Goal: Feedback & Contribution: Leave review/rating

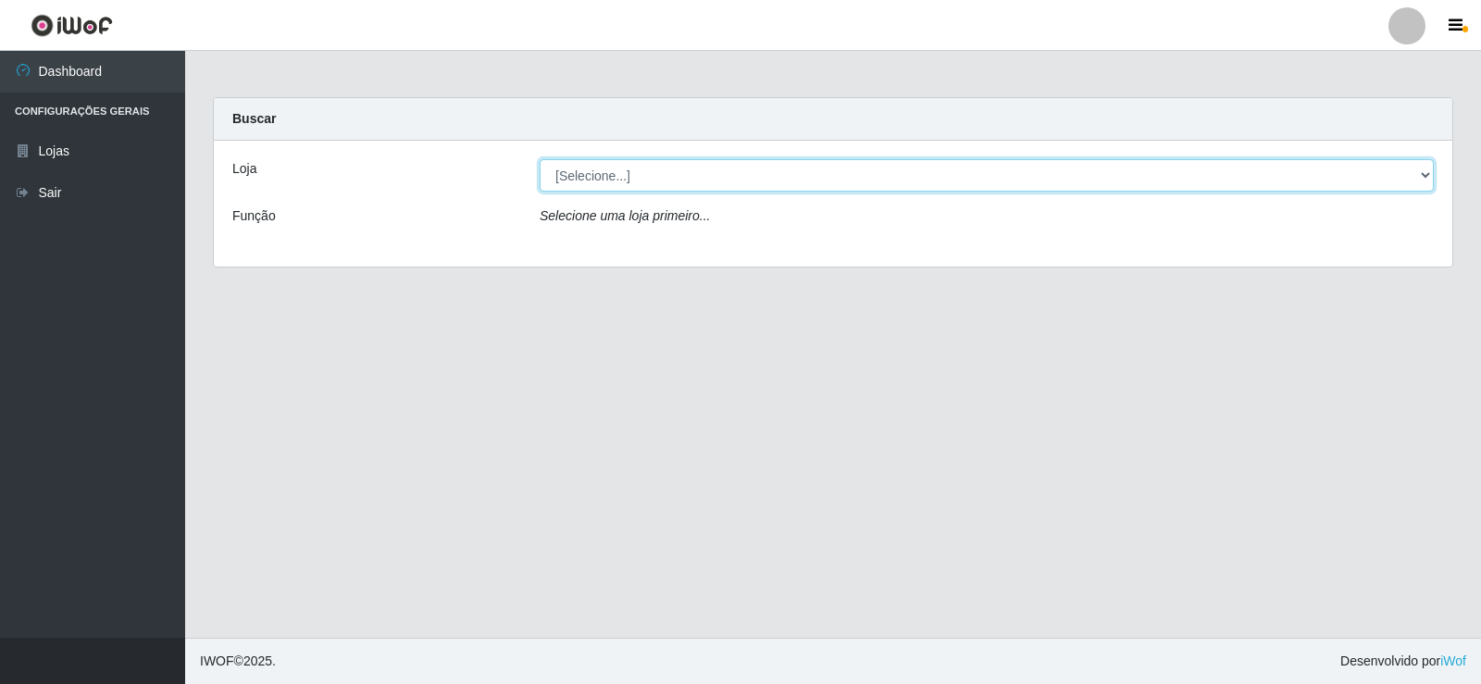
click at [1420, 180] on select "[Selecione...] Supermercado Manaira" at bounding box center [987, 175] width 894 height 32
select select "443"
click at [540, 159] on select "[Selecione...] Supermercado Manaira" at bounding box center [987, 175] width 894 height 32
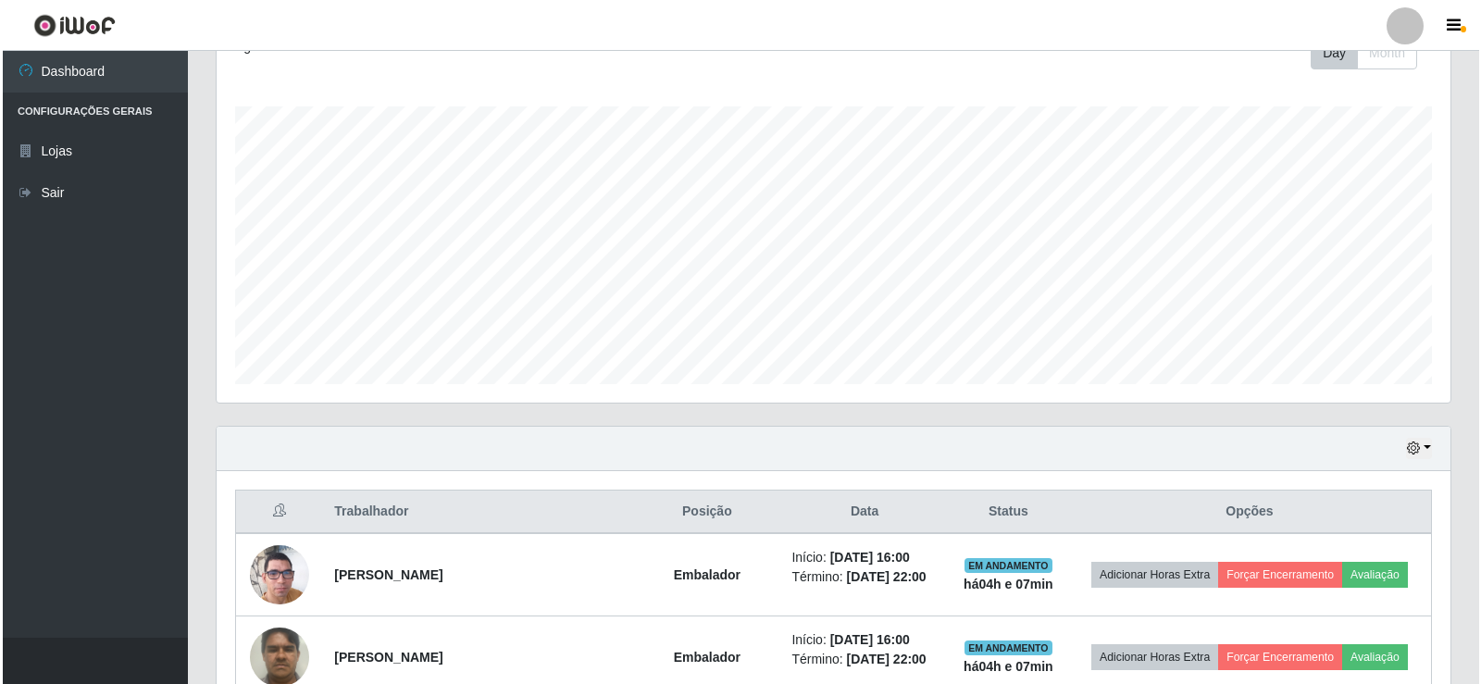
scroll to position [463, 0]
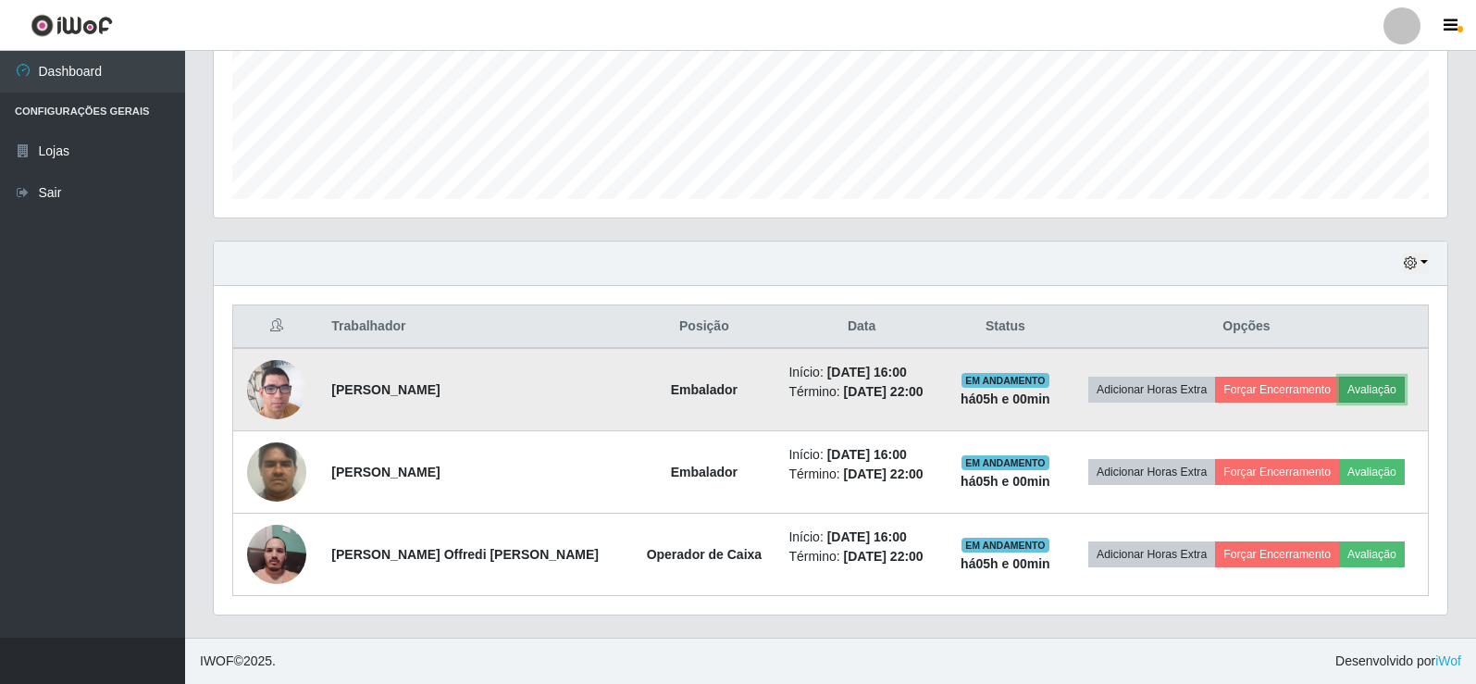
click at [1351, 389] on button "Avaliação" at bounding box center [1372, 390] width 66 height 26
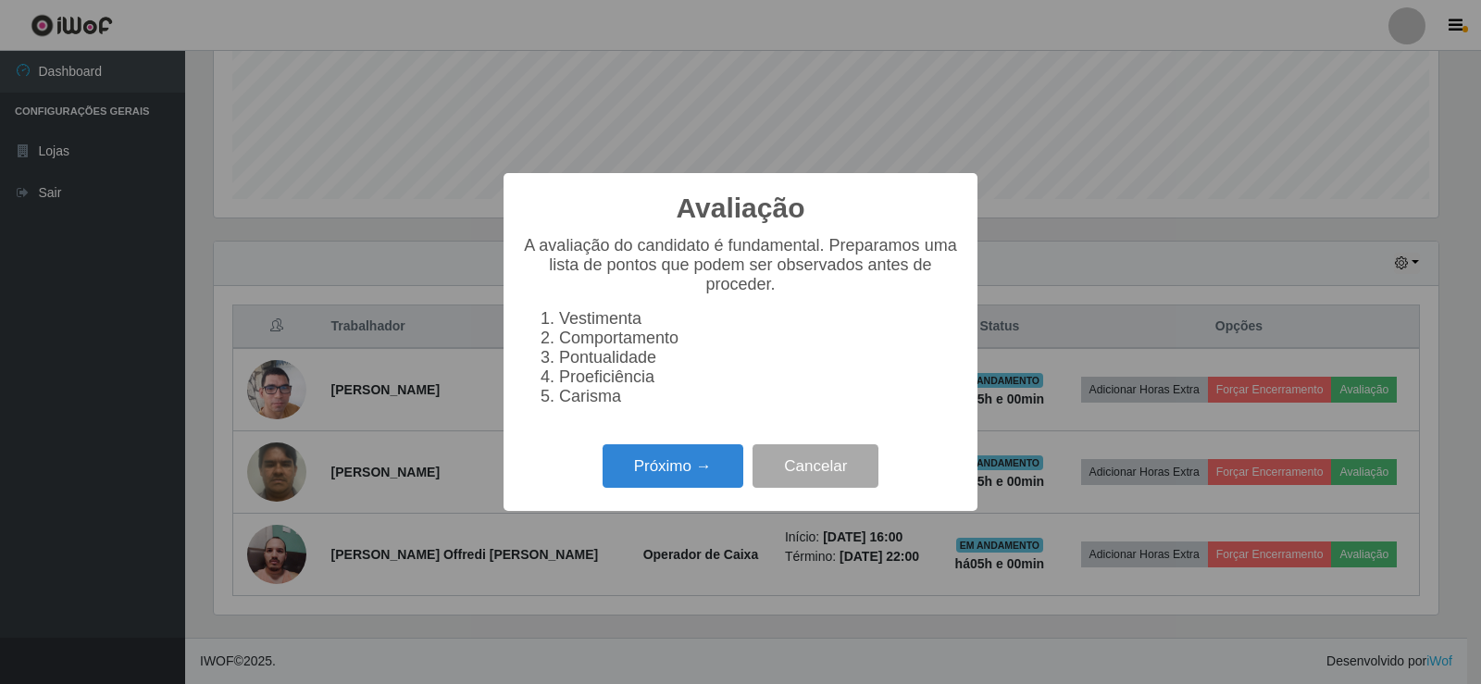
scroll to position [384, 1225]
click at [679, 488] on button "Próximo →" at bounding box center [673, 466] width 141 height 44
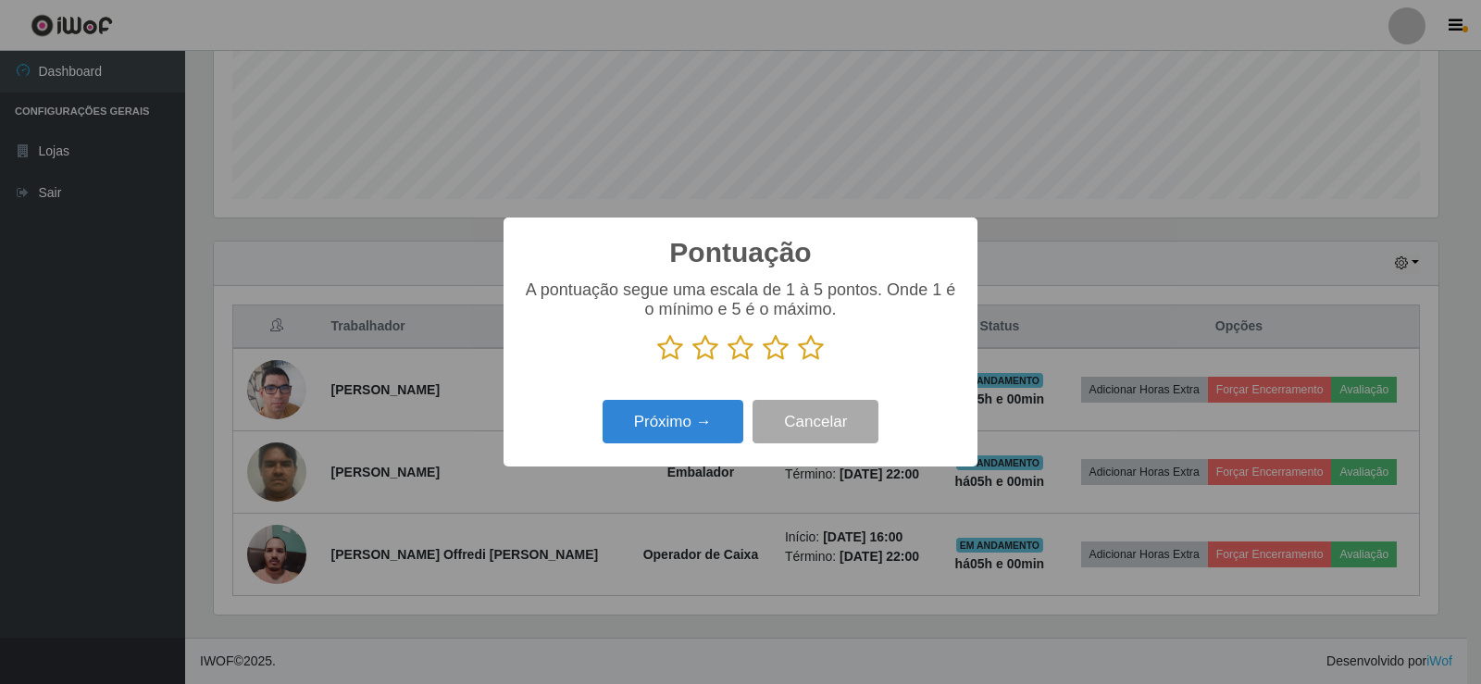
click at [807, 353] on icon at bounding box center [811, 348] width 26 height 28
click at [798, 362] on input "radio" at bounding box center [798, 362] width 0 height 0
click at [713, 426] on button "Próximo →" at bounding box center [673, 422] width 141 height 44
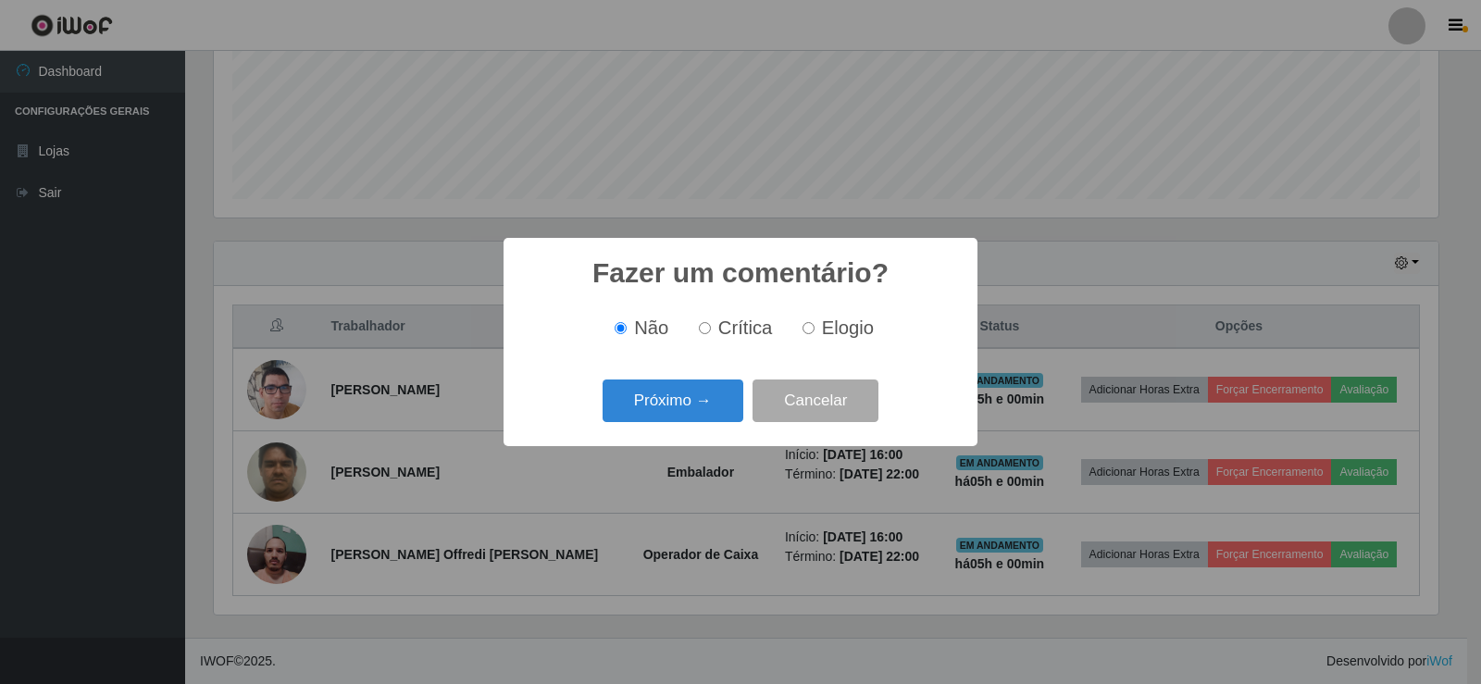
click at [809, 329] on input "Elogio" at bounding box center [809, 328] width 12 height 12
radio input "true"
click at [705, 403] on button "Próximo →" at bounding box center [673, 402] width 141 height 44
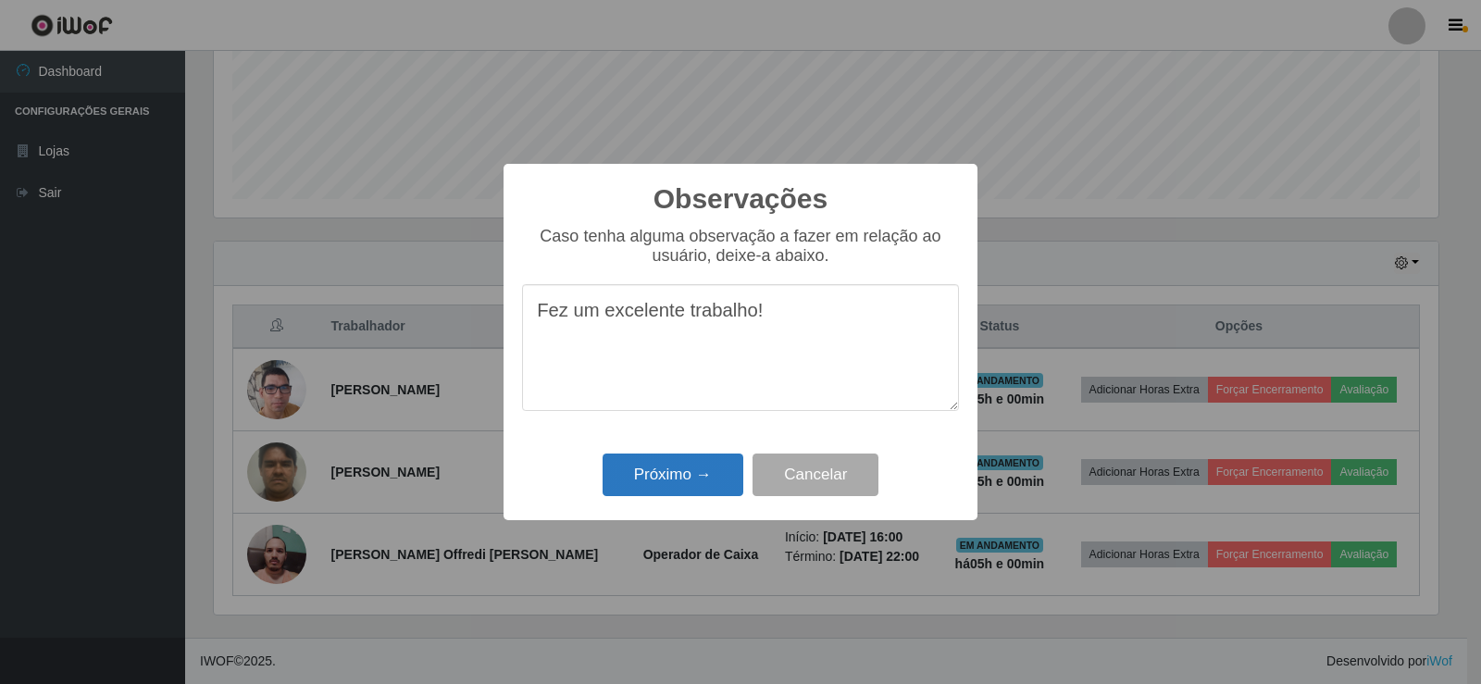
type textarea "Fez um excelente trabalho!"
click at [657, 485] on button "Próximo →" at bounding box center [673, 476] width 141 height 44
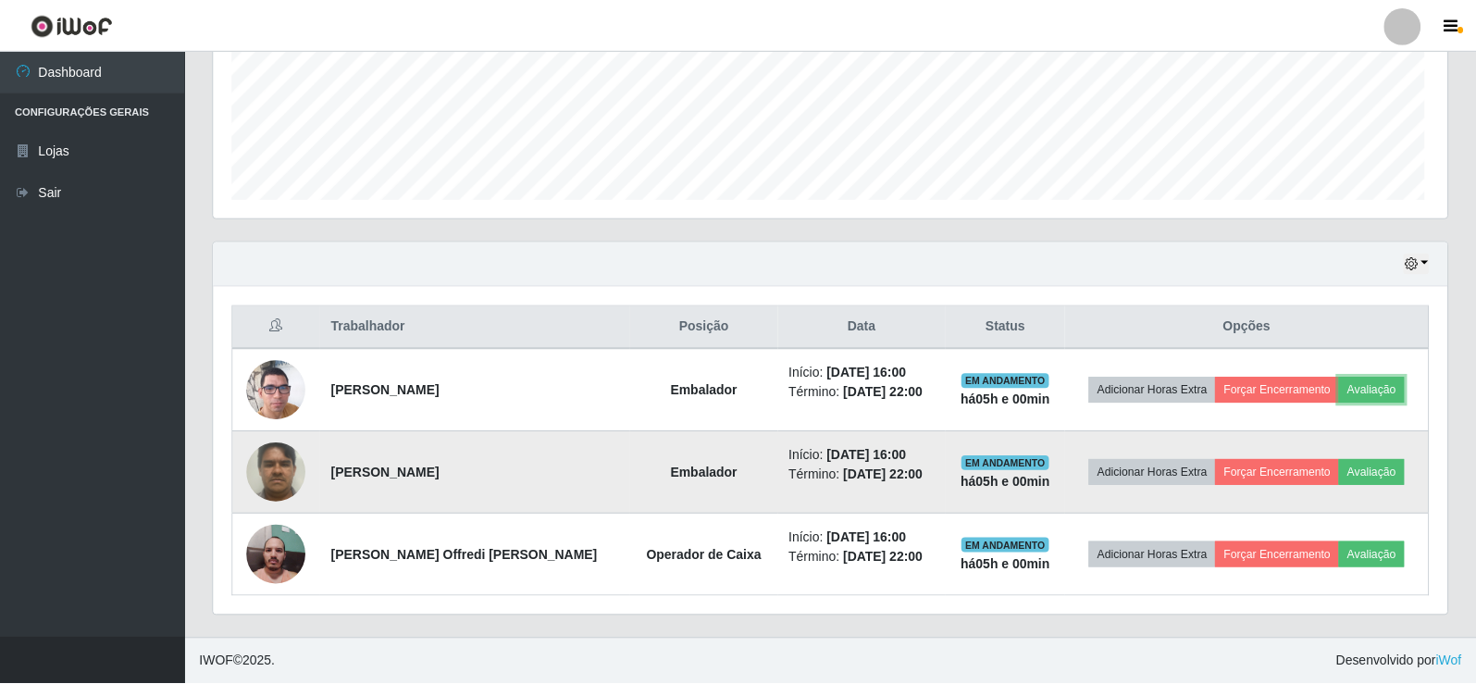
scroll to position [384, 1234]
